Goal: Information Seeking & Learning: Learn about a topic

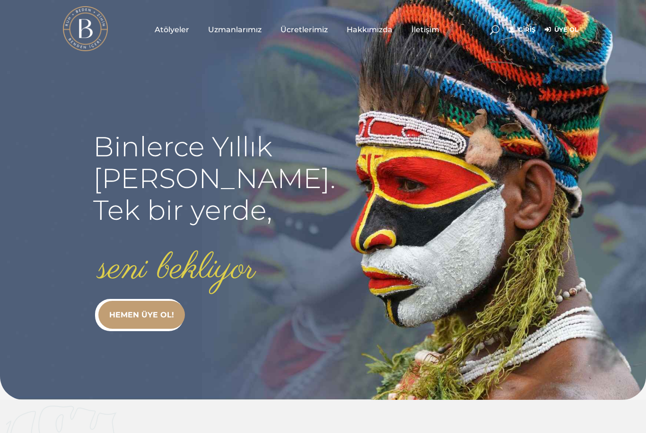
click at [531, 30] on link "Giriş" at bounding box center [522, 29] width 27 height 11
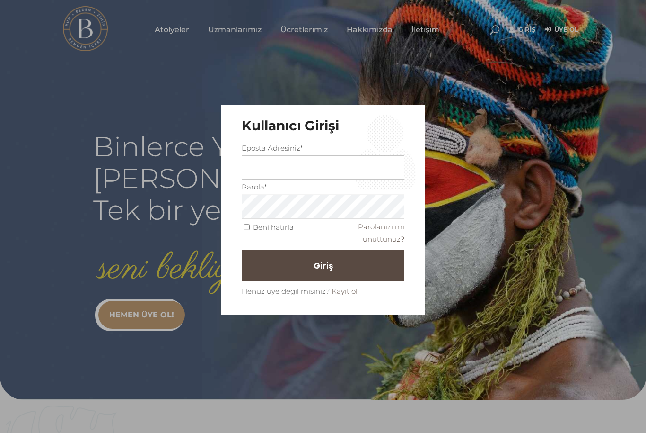
click at [336, 179] on input "text" at bounding box center [323, 168] width 163 height 24
type input "Aleviremsonmez@yahoo.com"
click at [323, 265] on button "Giriş" at bounding box center [323, 264] width 163 height 31
click at [249, 224] on input "Beni hatırla" at bounding box center [247, 227] width 6 height 6
checkbox input "true"
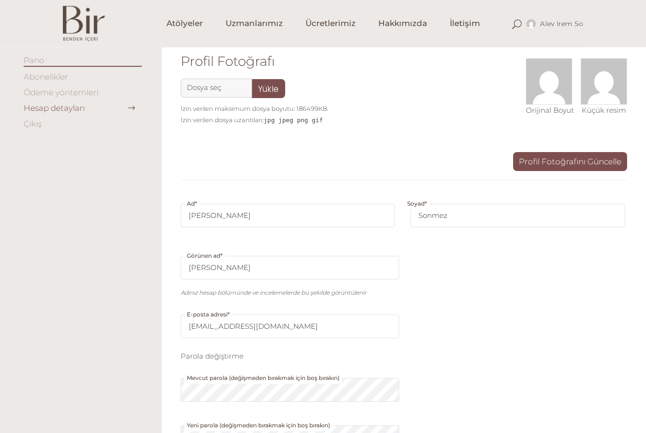
scroll to position [88, 0]
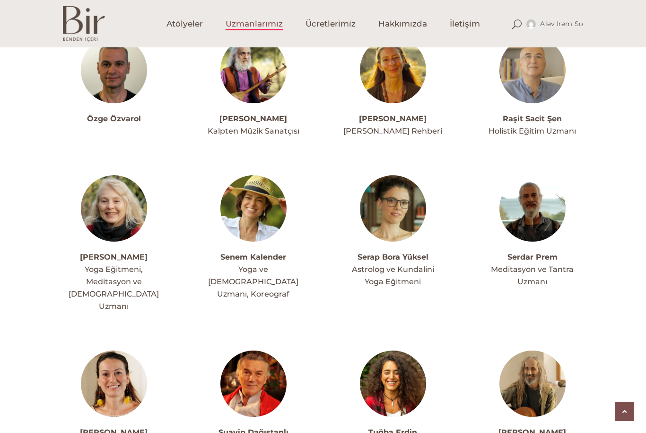
scroll to position [2463, 0]
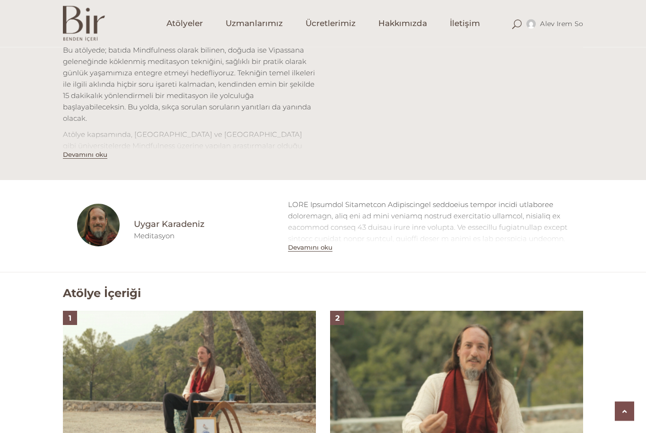
scroll to position [413, 0]
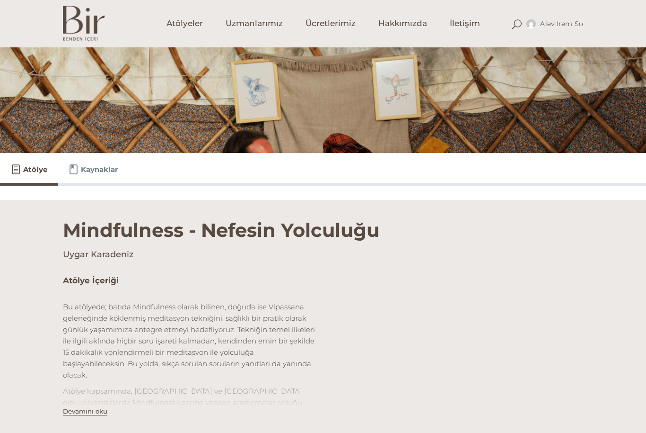
scroll to position [131, 0]
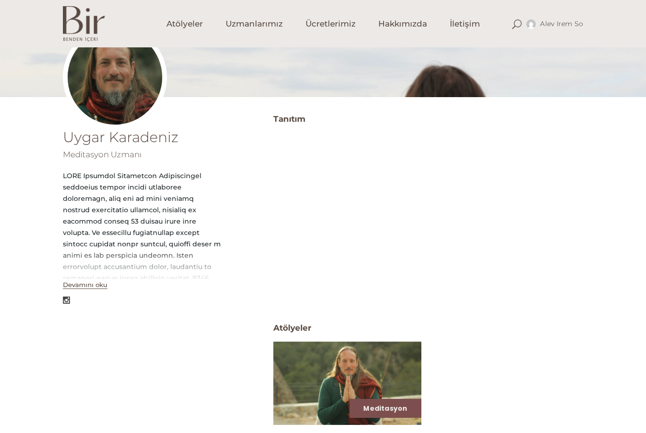
scroll to position [115, 0]
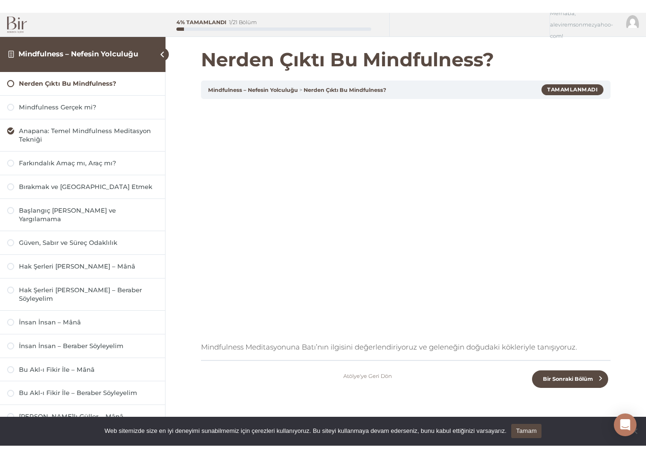
scroll to position [11, 0]
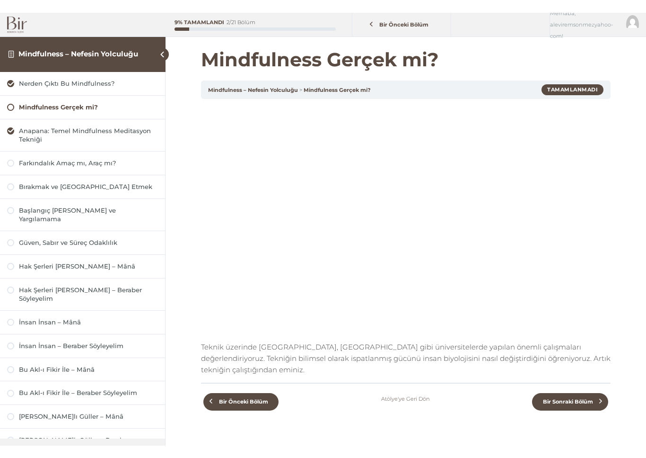
scroll to position [11, 0]
